Goal: Find specific page/section: Find specific page/section

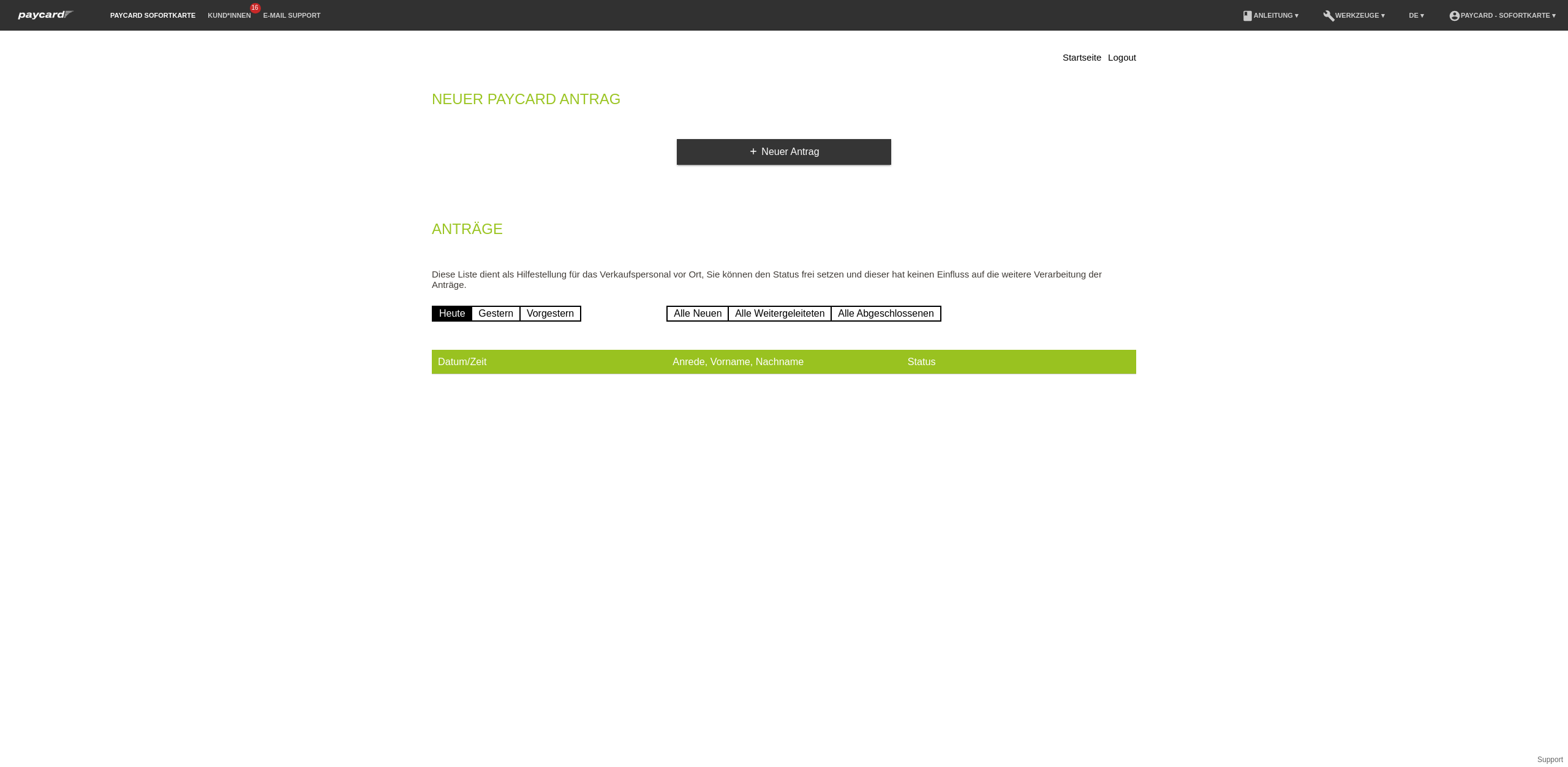
click at [229, 8] on li "Kund*innen 16" at bounding box center [229, 15] width 55 height 31
click at [229, 17] on link "Kund*innen" at bounding box center [229, 15] width 55 height 7
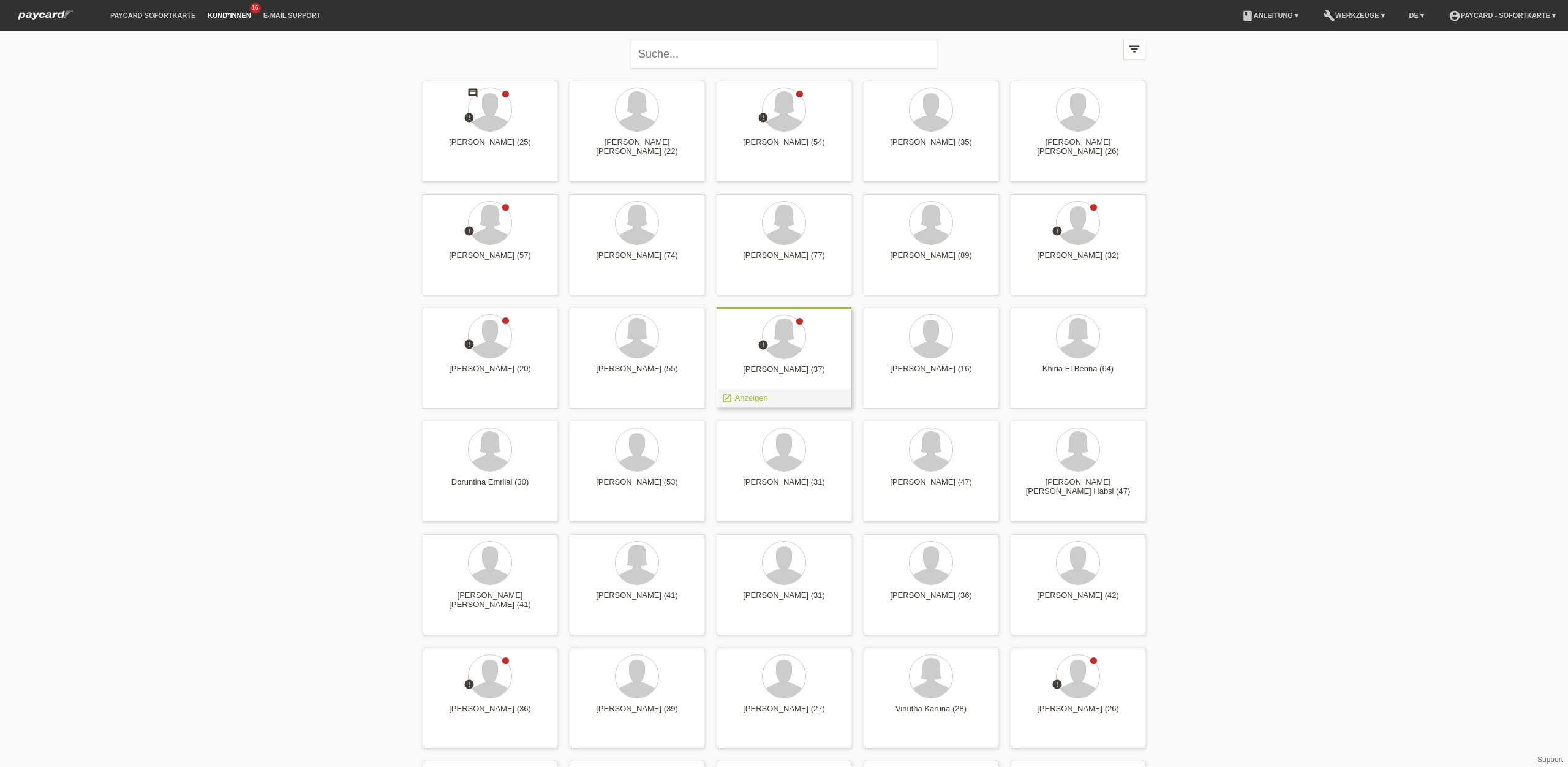
click at [758, 361] on div at bounding box center [784, 337] width 115 height 46
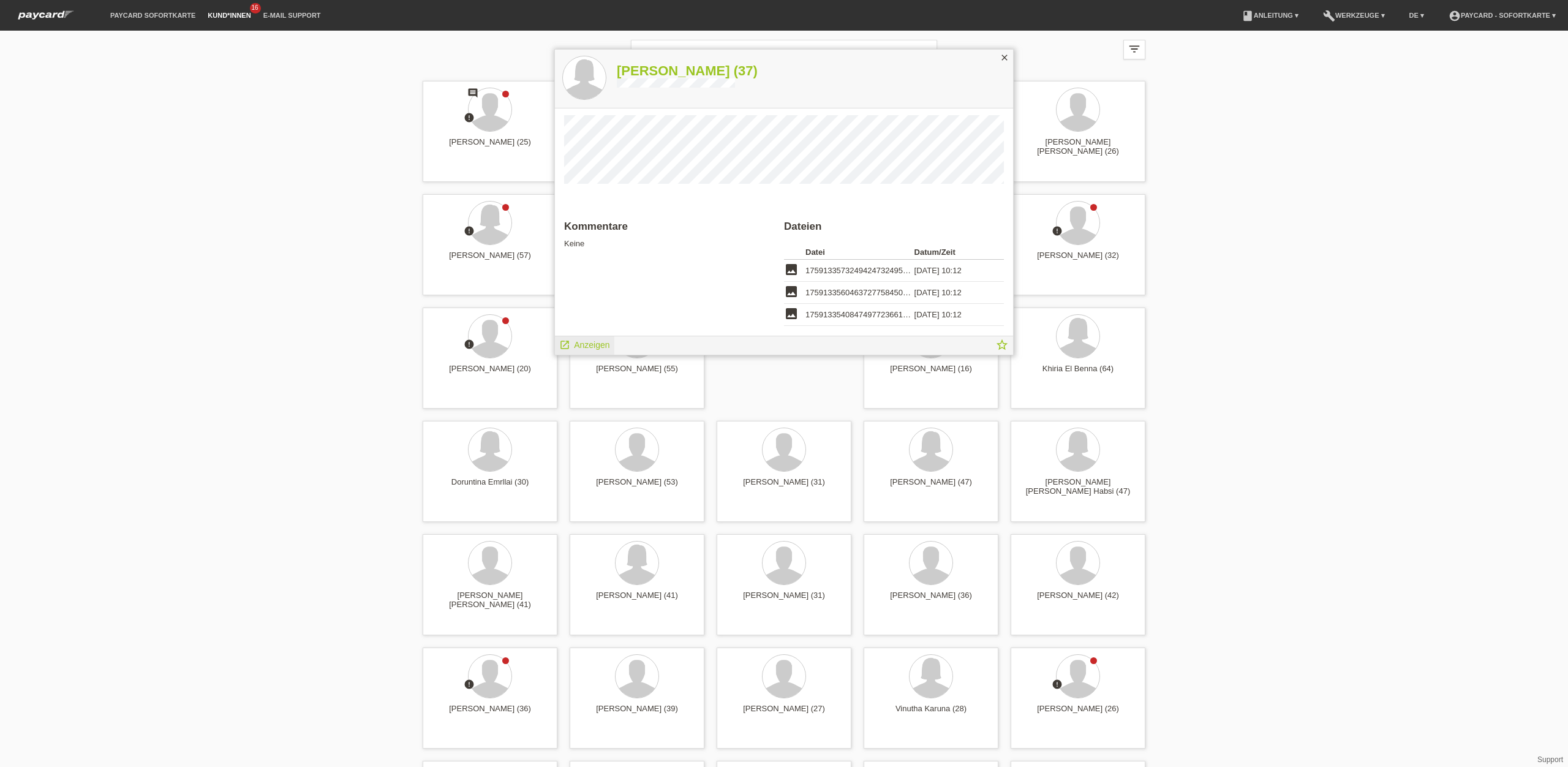
click at [590, 347] on span "Anzeigen" at bounding box center [591, 345] width 35 height 10
